Goal: Information Seeking & Learning: Understand process/instructions

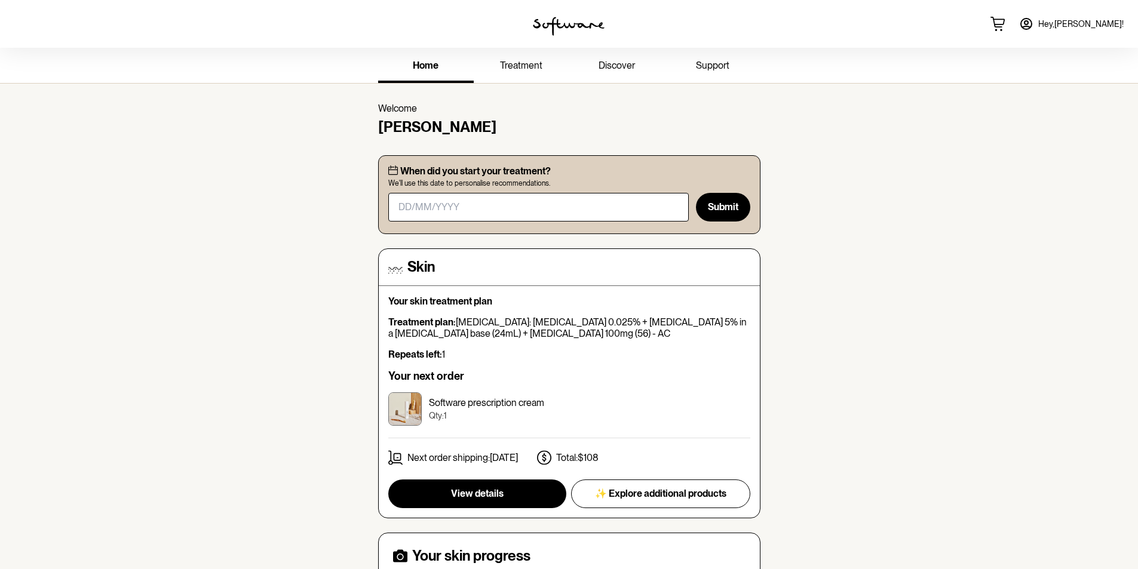
click at [509, 68] on span "treatment" at bounding box center [521, 65] width 42 height 11
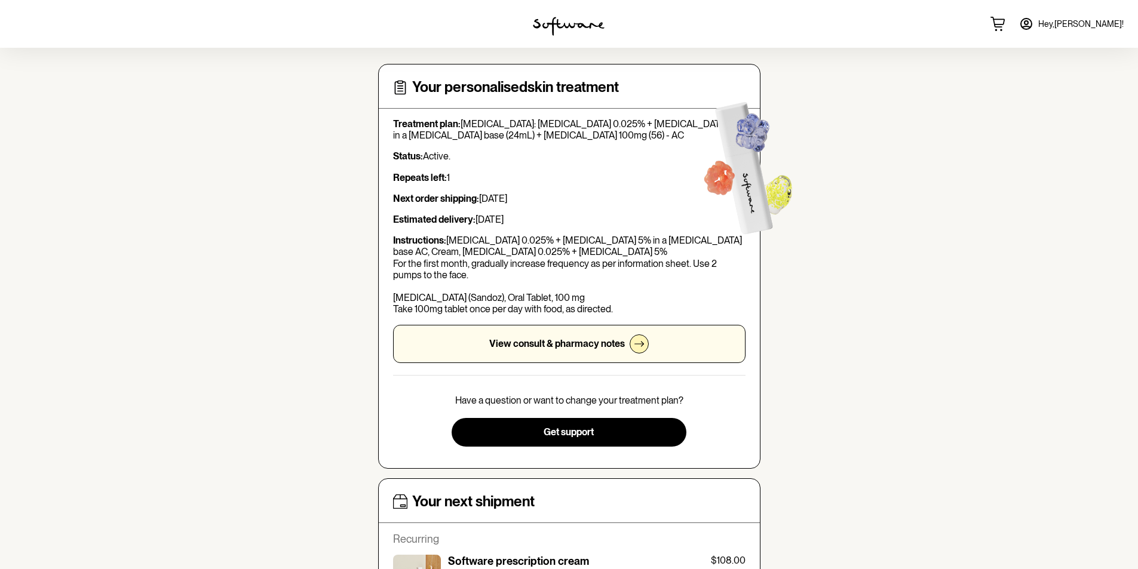
scroll to position [60, 0]
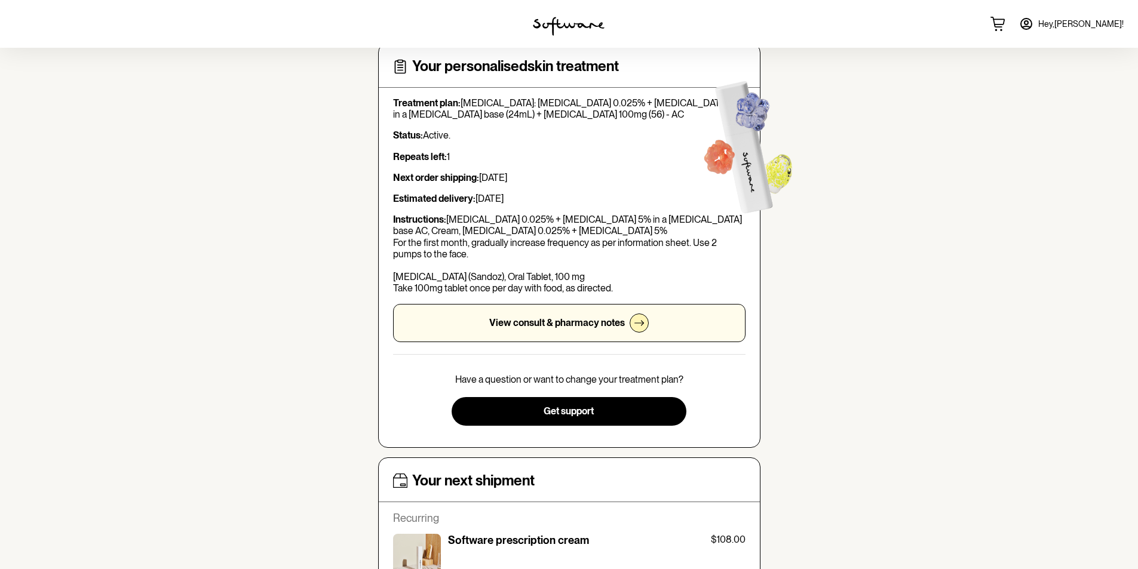
click at [541, 333] on div "View consult & pharmacy notes" at bounding box center [569, 323] width 352 height 38
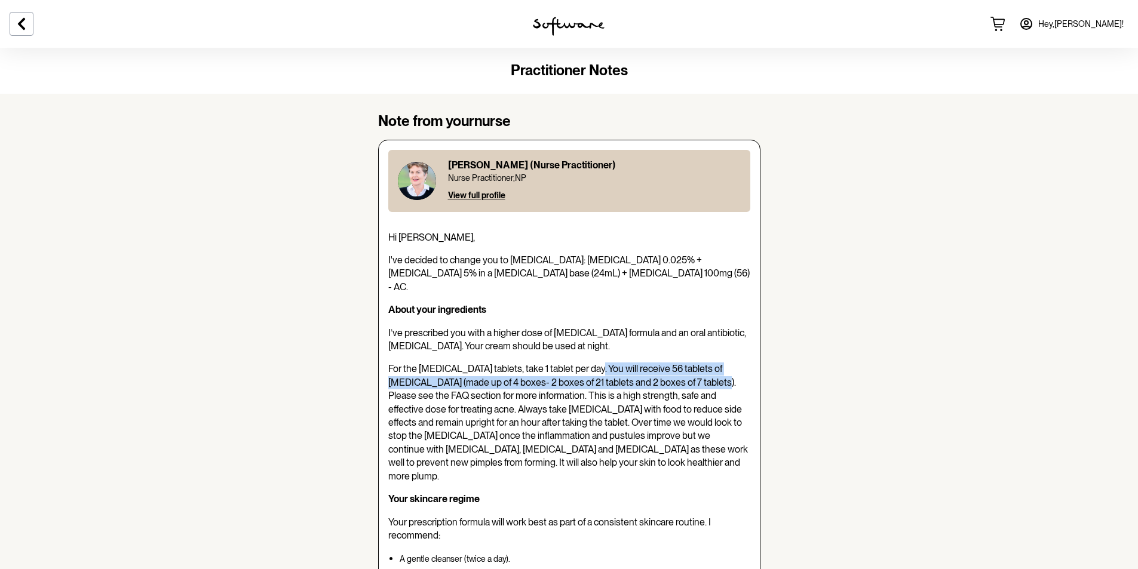
drag, startPoint x: 588, startPoint y: 356, endPoint x: 635, endPoint y: 369, distance: 49.4
click at [674, 365] on span "For the [MEDICAL_DATA] tablets, take 1 tablet per day. You will receive 56 tabl…" at bounding box center [568, 422] width 360 height 118
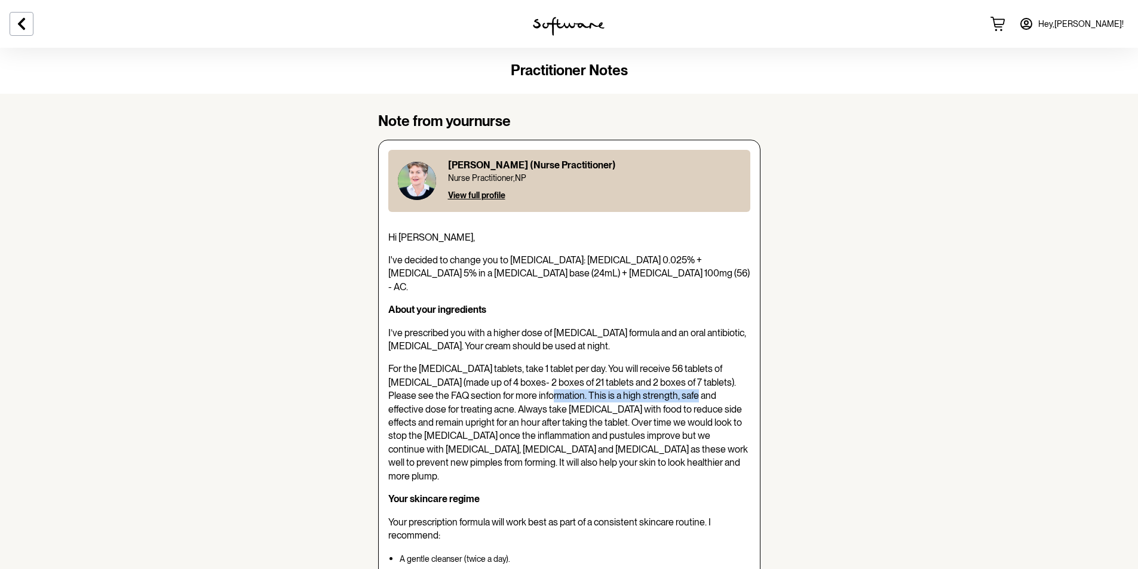
drag, startPoint x: 496, startPoint y: 383, endPoint x: 640, endPoint y: 379, distance: 143.4
click at [640, 379] on span "For the [MEDICAL_DATA] tablets, take 1 tablet per day. You will receive 56 tabl…" at bounding box center [568, 422] width 360 height 118
click at [605, 395] on span "For the [MEDICAL_DATA] tablets, take 1 tablet per day. You will receive 56 tabl…" at bounding box center [568, 422] width 360 height 118
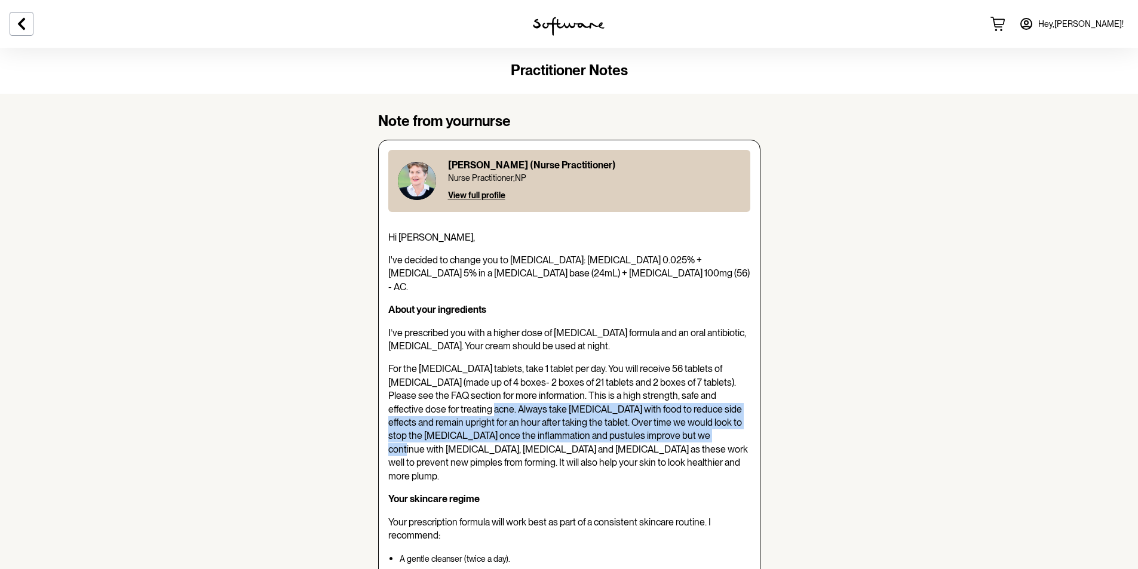
drag, startPoint x: 413, startPoint y: 394, endPoint x: 638, endPoint y: 420, distance: 226.8
click at [638, 420] on span "For the [MEDICAL_DATA] tablets, take 1 tablet per day. You will receive 56 tabl…" at bounding box center [568, 422] width 360 height 118
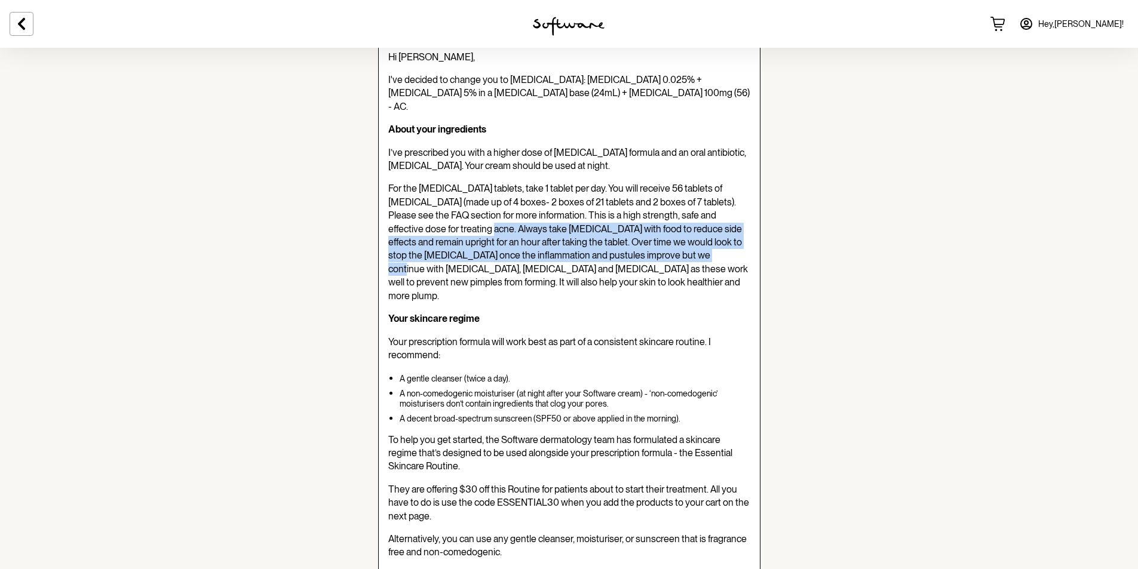
scroll to position [60, 0]
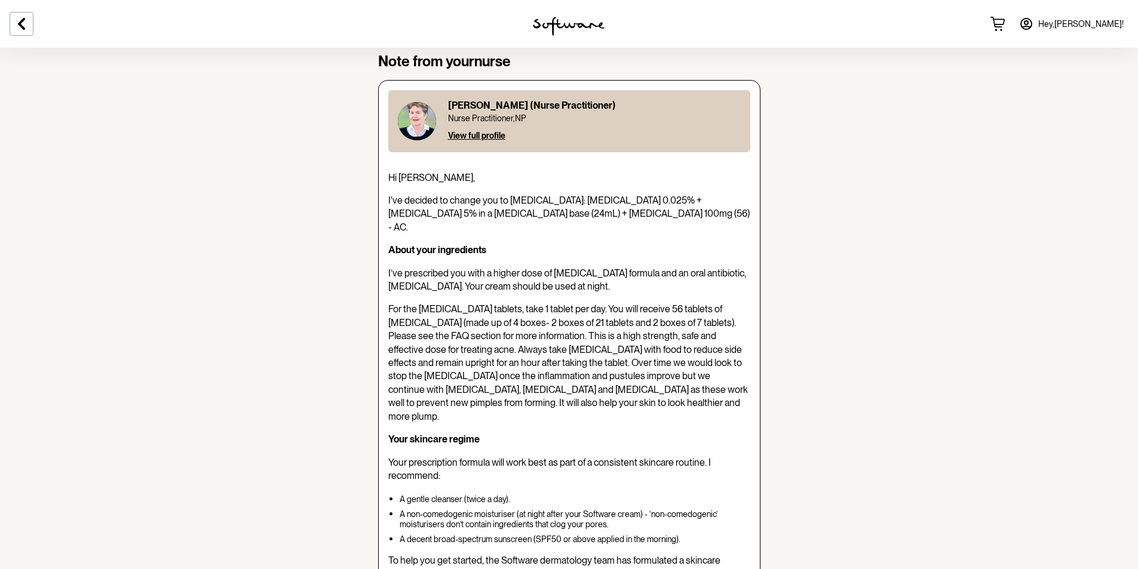
click at [472, 317] on span "For the [MEDICAL_DATA] tablets, take 1 tablet per day. You will receive 56 tabl…" at bounding box center [568, 362] width 360 height 118
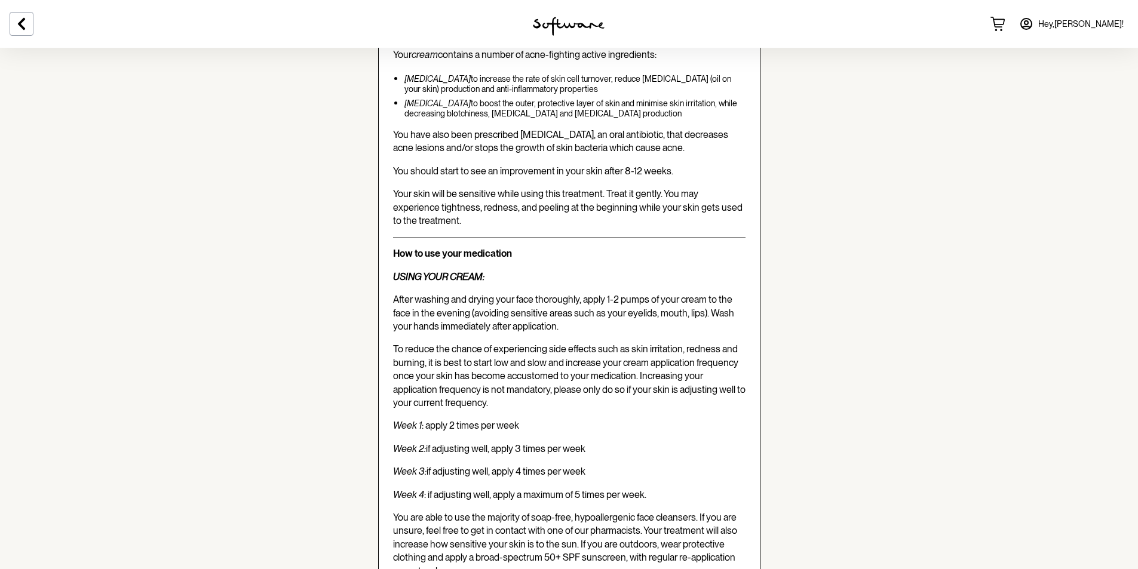
scroll to position [1792, 0]
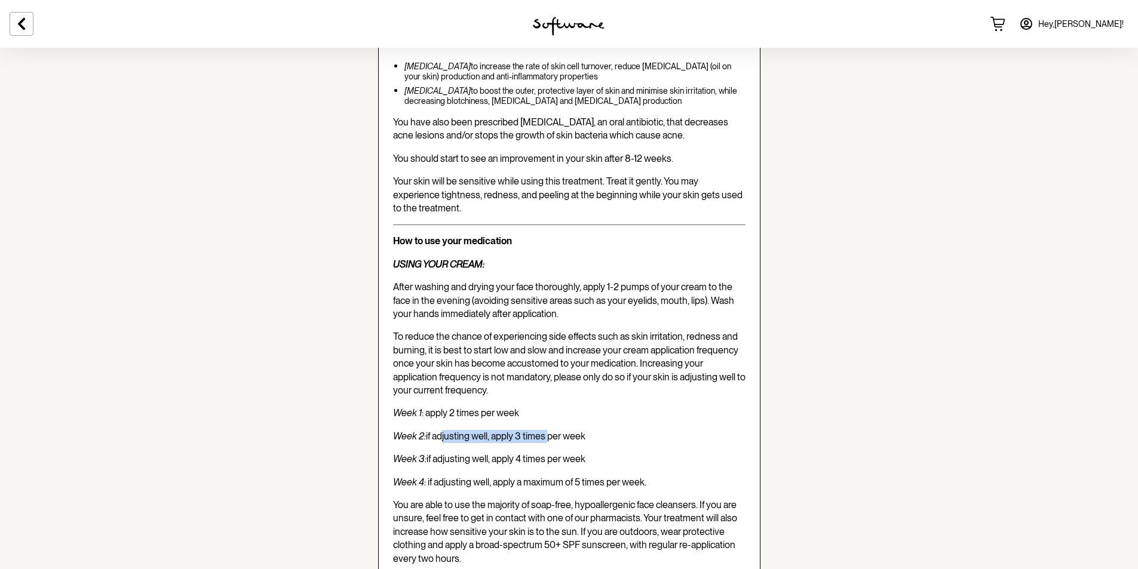
drag, startPoint x: 438, startPoint y: 386, endPoint x: 546, endPoint y: 385, distance: 107.5
click at [546, 431] on span "Week 2: if adjusting well, apply 3 times per week" at bounding box center [489, 436] width 192 height 11
click at [658, 453] on p "Week 3: if adjusting well, apply 4 times per week" at bounding box center [569, 459] width 352 height 13
drag, startPoint x: 483, startPoint y: 412, endPoint x: 563, endPoint y: 412, distance: 80.0
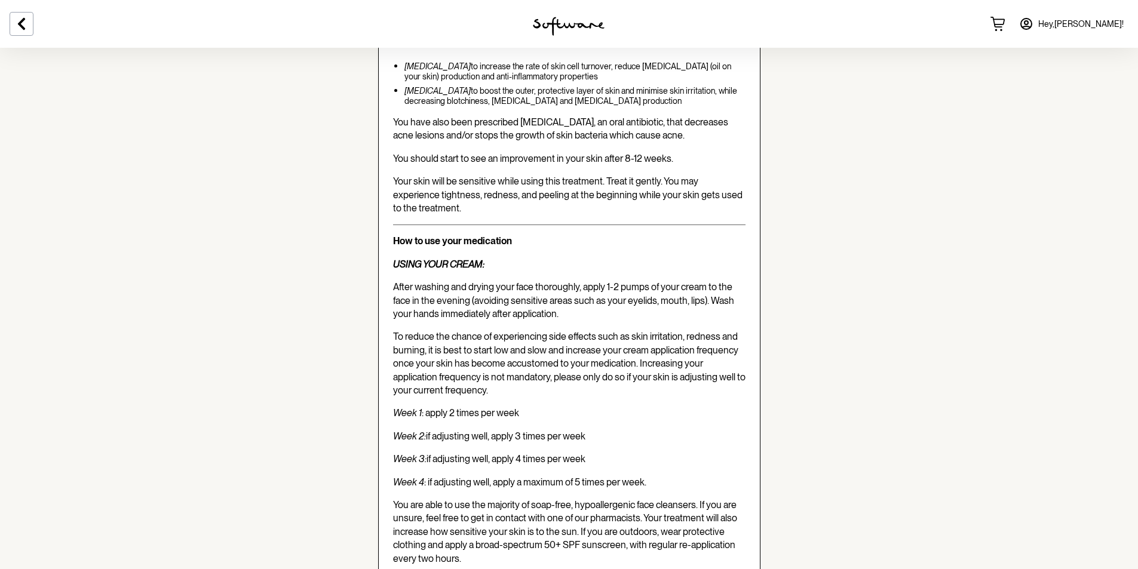
click at [611, 477] on span "Week 4 : if adjusting well, apply a maximum of 5 times per week." at bounding box center [519, 482] width 253 height 11
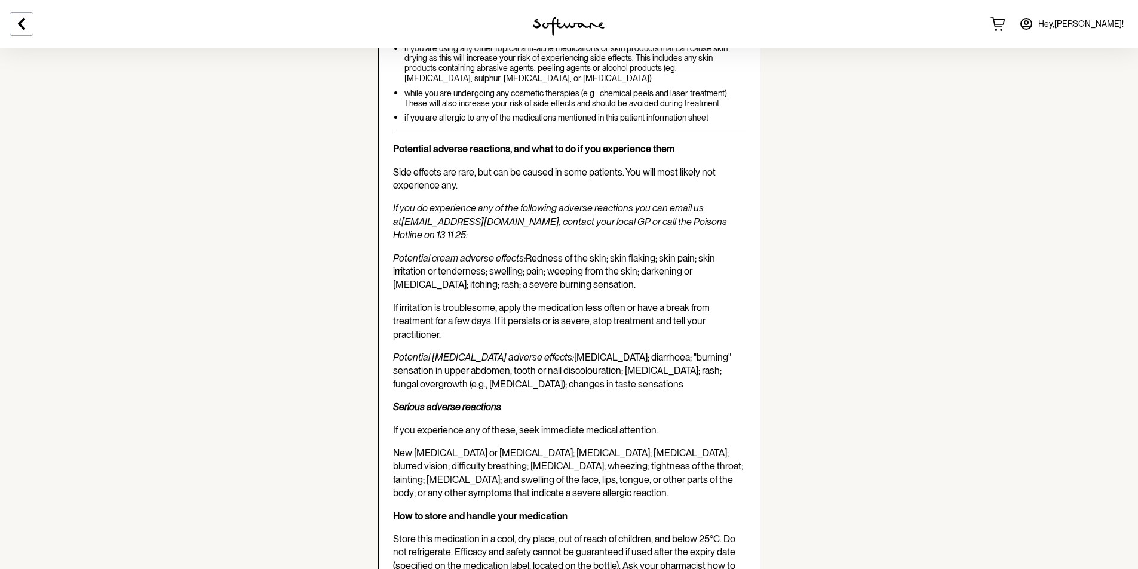
scroll to position [2766, 0]
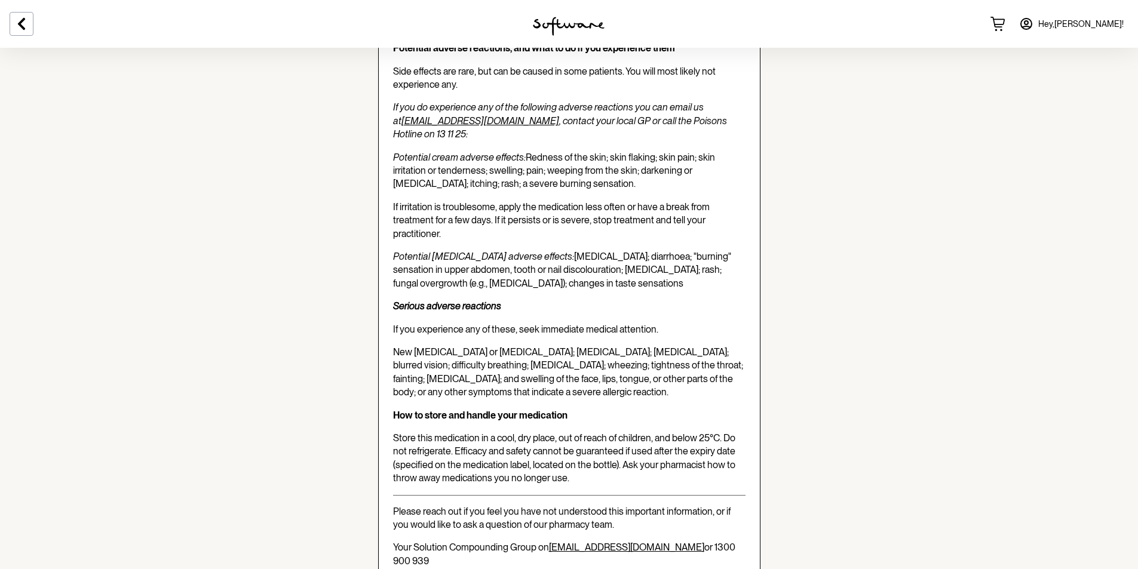
drag, startPoint x: 711, startPoint y: 469, endPoint x: 638, endPoint y: 416, distance: 90.3
click at [646, 432] on span "Store this medication in a cool, dry place, out of reach of children, and below…" at bounding box center [564, 457] width 342 height 51
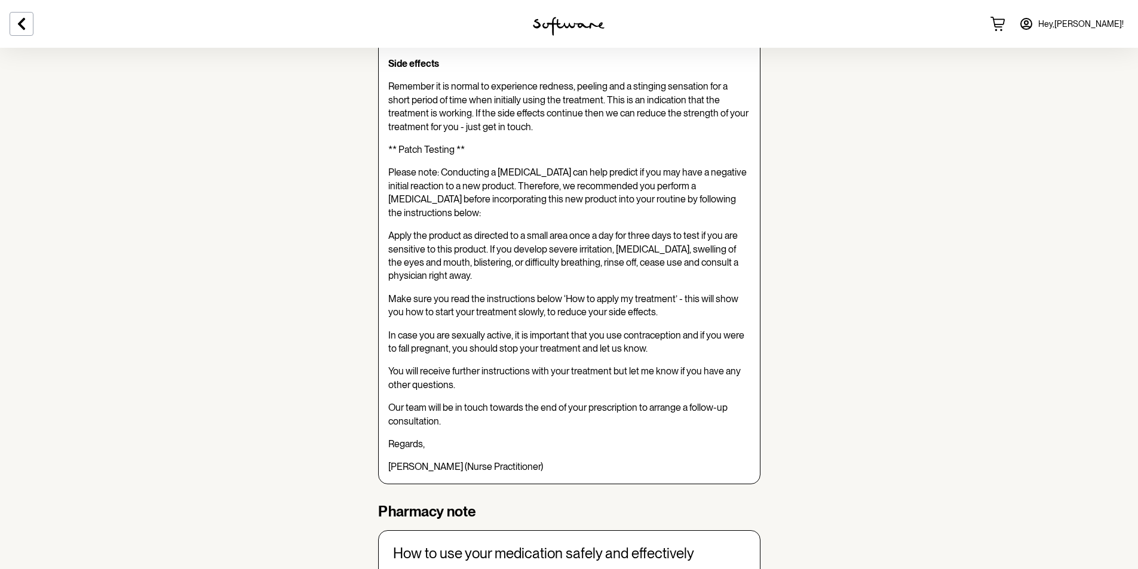
scroll to position [0, 0]
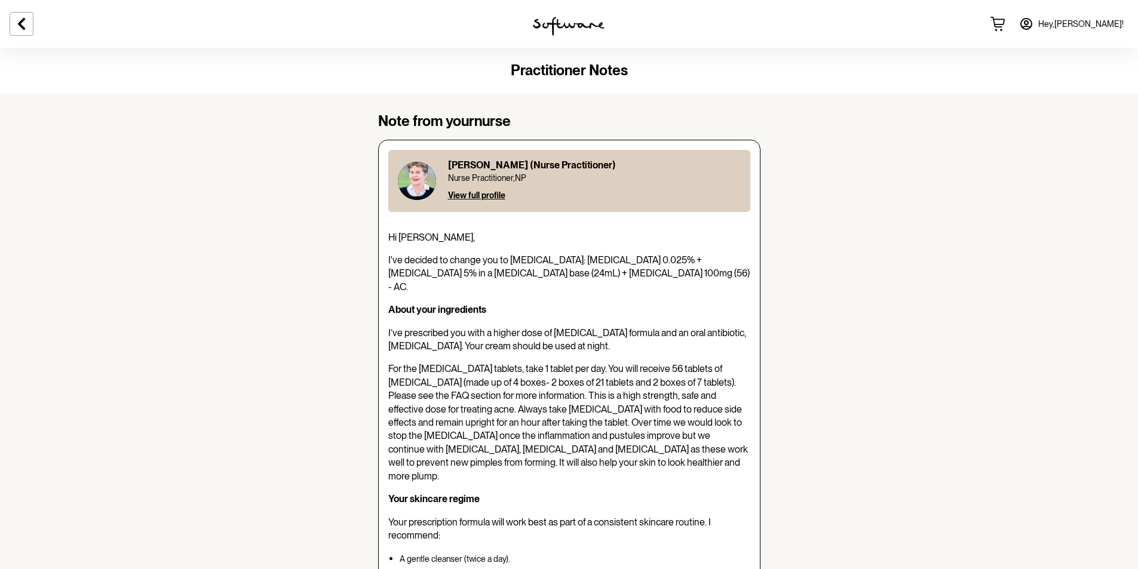
drag, startPoint x: 827, startPoint y: 299, endPoint x: 756, endPoint y: 108, distance: 204.1
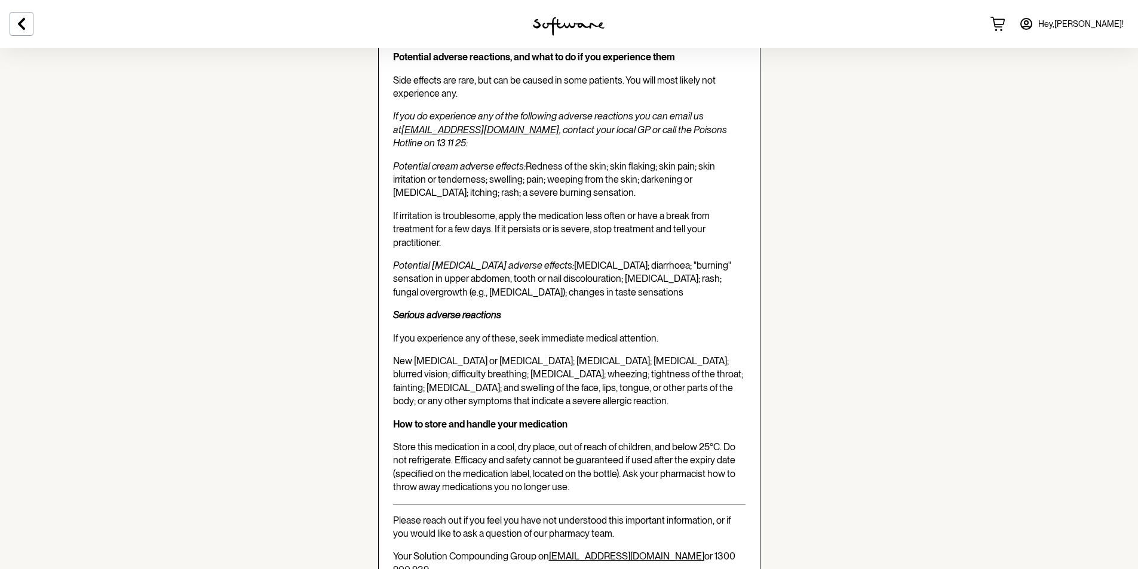
scroll to position [2766, 0]
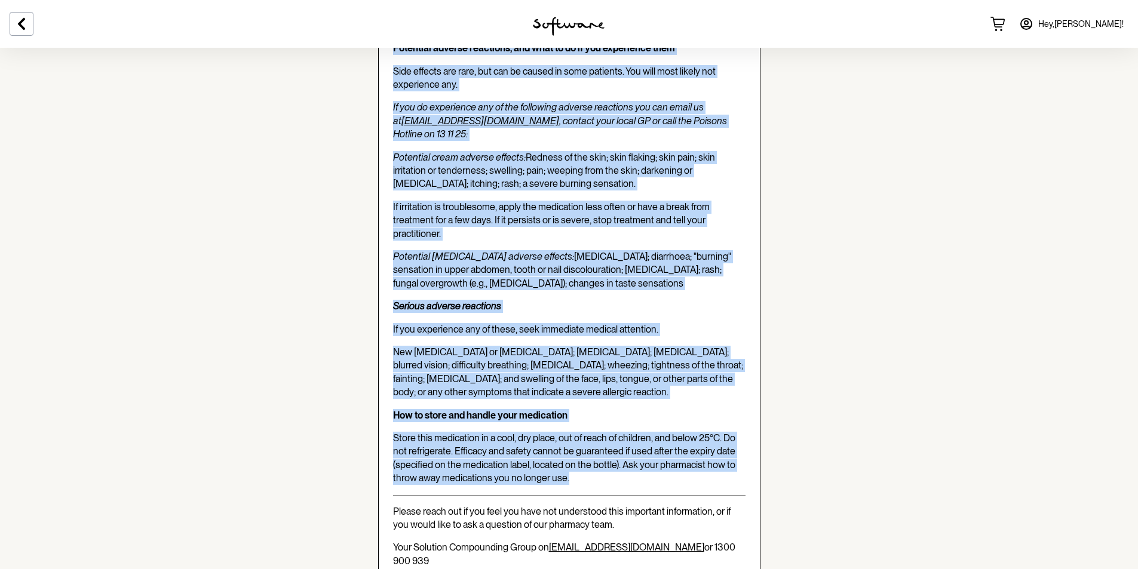
drag, startPoint x: 388, startPoint y: 237, endPoint x: 736, endPoint y: 411, distance: 388.6
copy div "Lo Ipsu, D'si ametcon ad elitse doe te Incididuntu laboree: Doloremag 5.435% + …"
